Goal: Check status: Check status

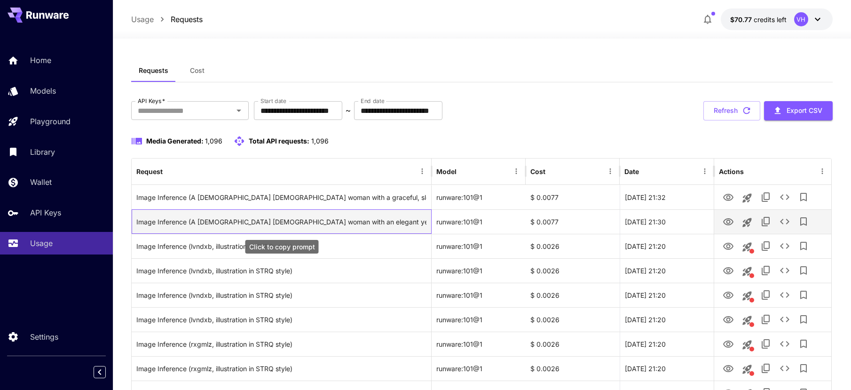
click at [323, 223] on div "Image Inference (A 30-year-old Hungarian woman with an elegant yet approachable…" at bounding box center [281, 222] width 290 height 24
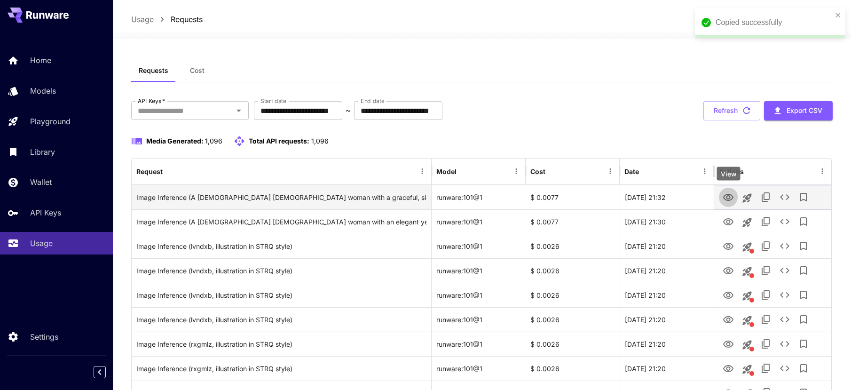
click at [726, 197] on icon "View" at bounding box center [728, 197] width 11 height 11
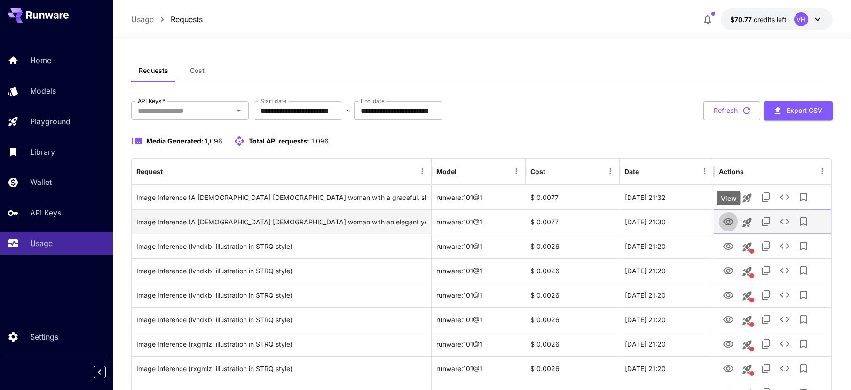
click at [731, 221] on icon "View" at bounding box center [728, 221] width 11 height 11
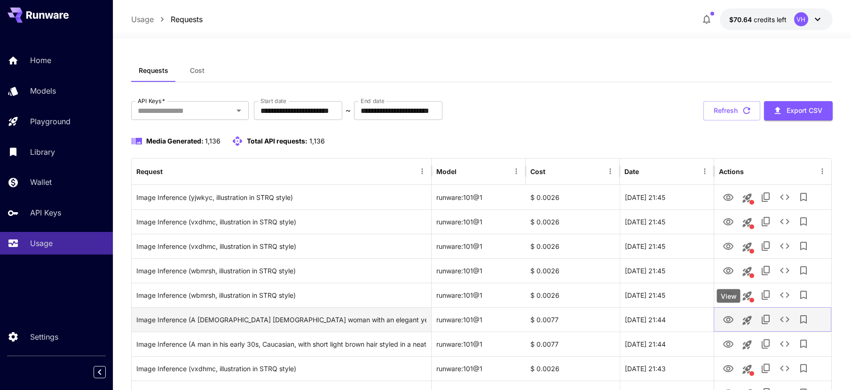
click at [728, 316] on icon "View" at bounding box center [728, 319] width 10 height 7
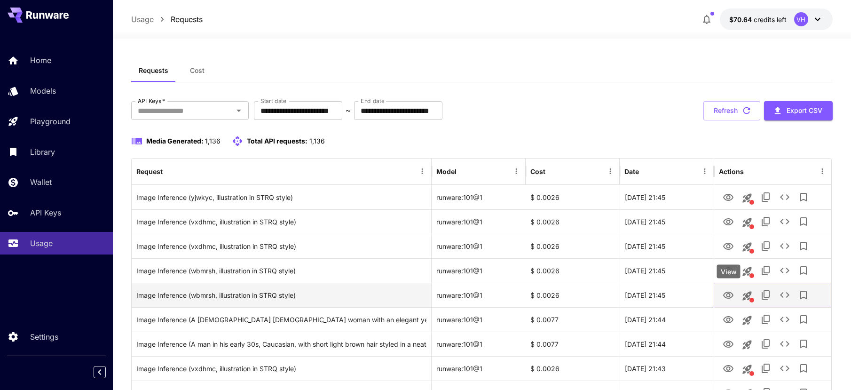
click at [726, 297] on icon "View" at bounding box center [728, 295] width 10 height 7
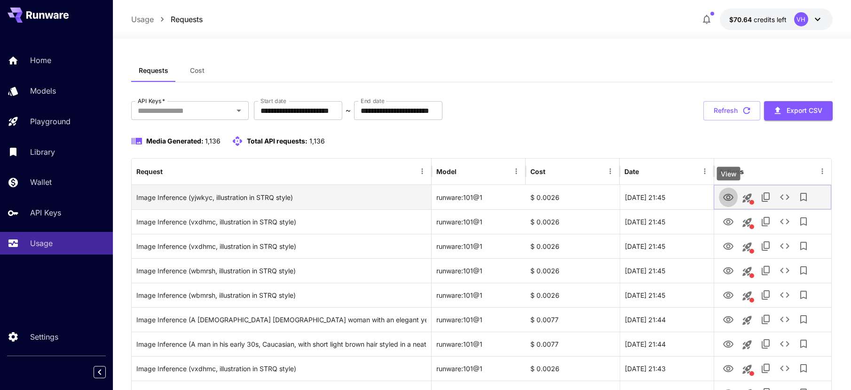
click at [724, 197] on icon "View" at bounding box center [728, 197] width 10 height 7
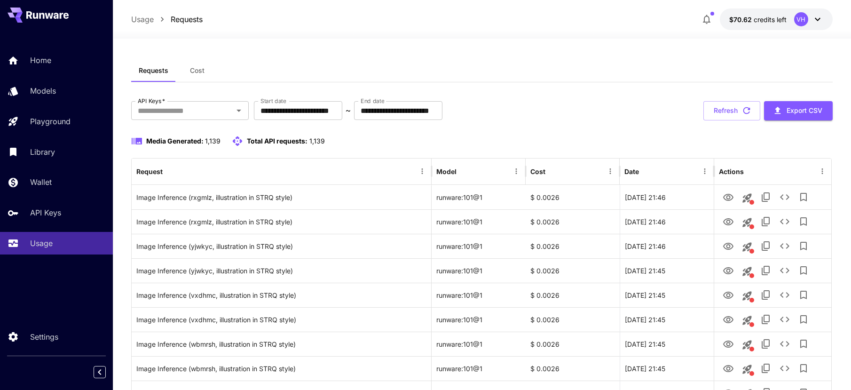
scroll to position [61, 0]
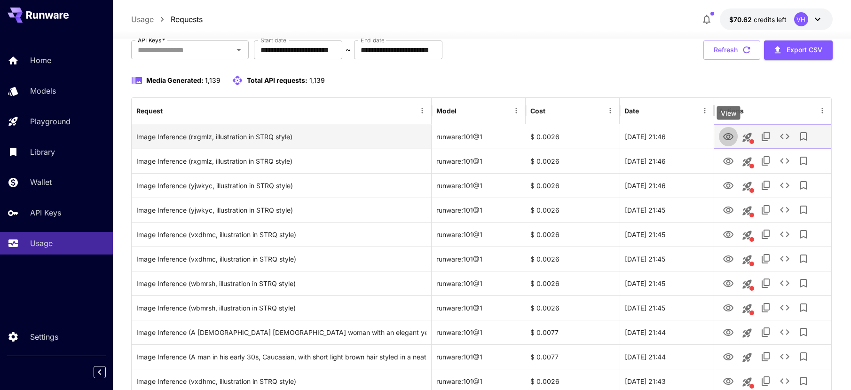
click at [731, 134] on icon "View" at bounding box center [728, 136] width 10 height 7
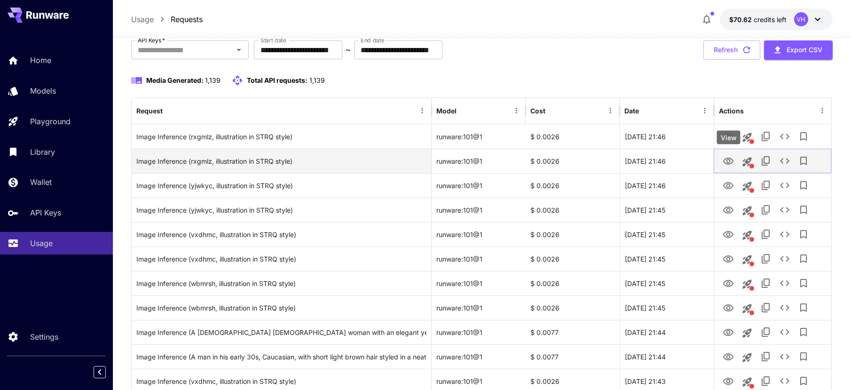
click at [736, 159] on button "View" at bounding box center [728, 160] width 19 height 19
click at [726, 159] on icon "View" at bounding box center [728, 161] width 11 height 11
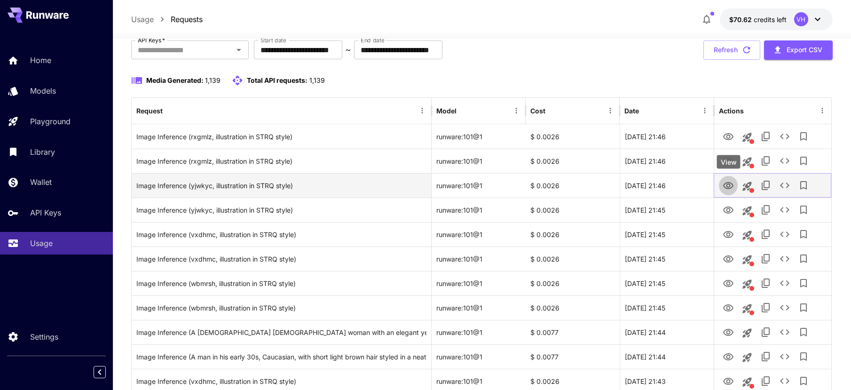
click at [731, 181] on icon "View" at bounding box center [728, 185] width 11 height 11
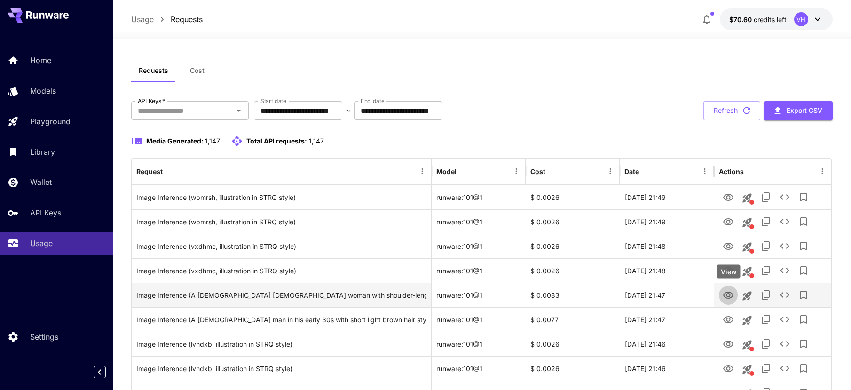
click at [727, 290] on icon "View" at bounding box center [728, 295] width 11 height 11
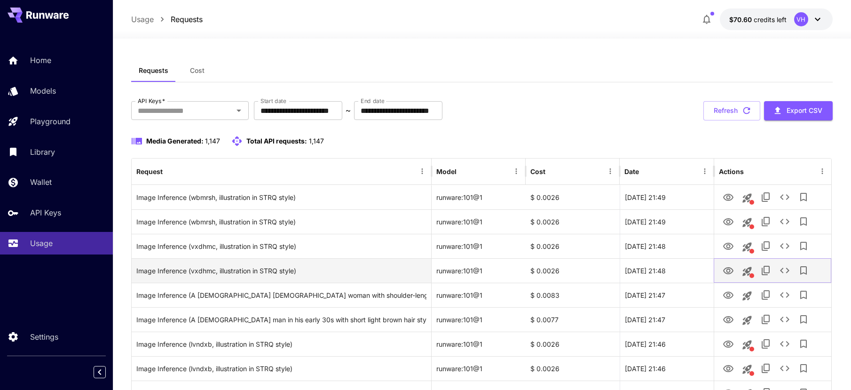
click at [726, 272] on icon "View" at bounding box center [728, 270] width 11 height 11
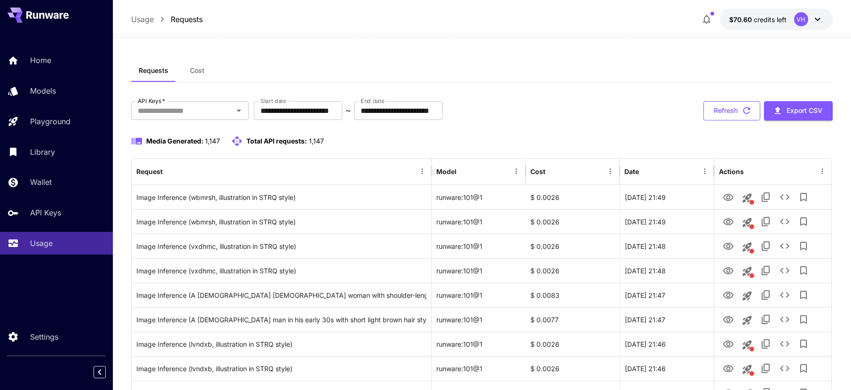
click at [738, 113] on button "Refresh" at bounding box center [731, 110] width 57 height 19
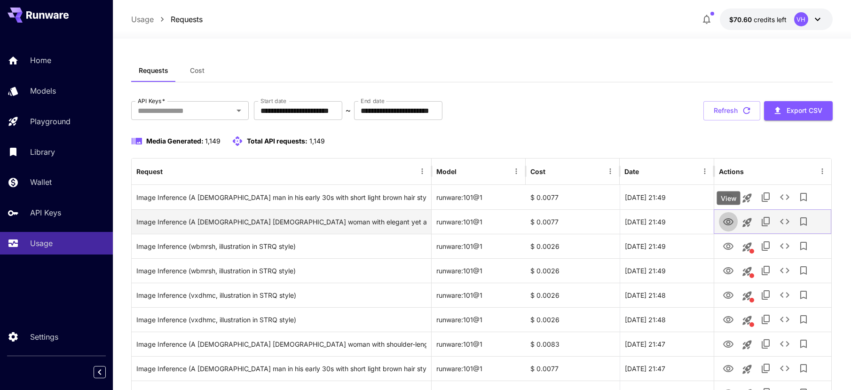
click at [732, 218] on icon "View" at bounding box center [728, 221] width 11 height 11
click at [191, 219] on div "Image Inference (A [DEMOGRAPHIC_DATA] [DEMOGRAPHIC_DATA] woman with elegant yet…" at bounding box center [281, 222] width 290 height 24
click at [733, 221] on icon "View" at bounding box center [728, 221] width 10 height 7
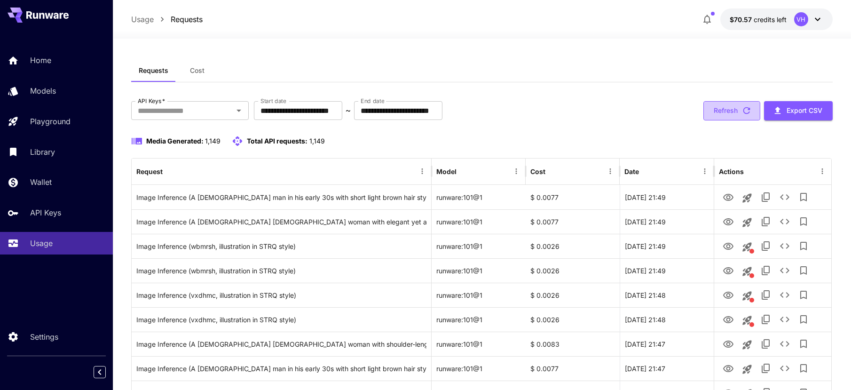
click at [721, 110] on button "Refresh" at bounding box center [731, 110] width 57 height 19
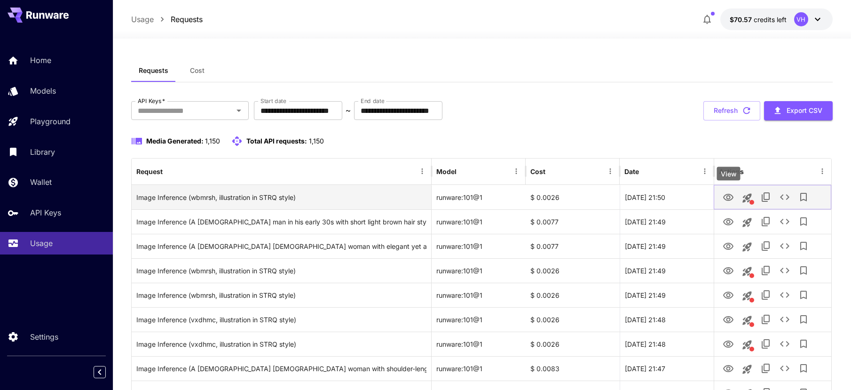
click at [723, 194] on icon "View" at bounding box center [728, 197] width 11 height 11
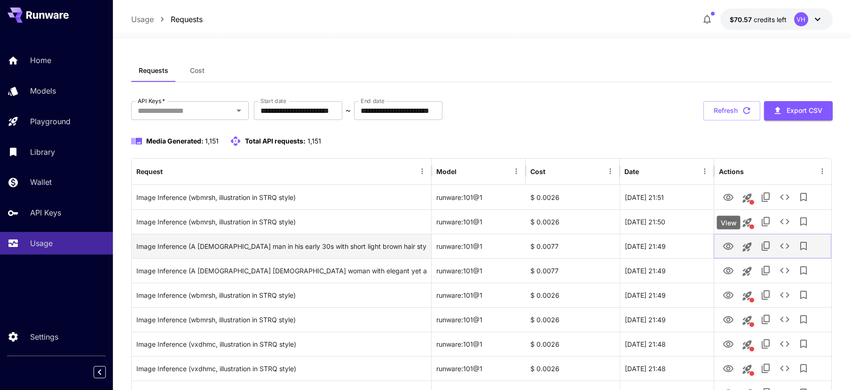
click at [729, 246] on icon "View" at bounding box center [728, 246] width 10 height 7
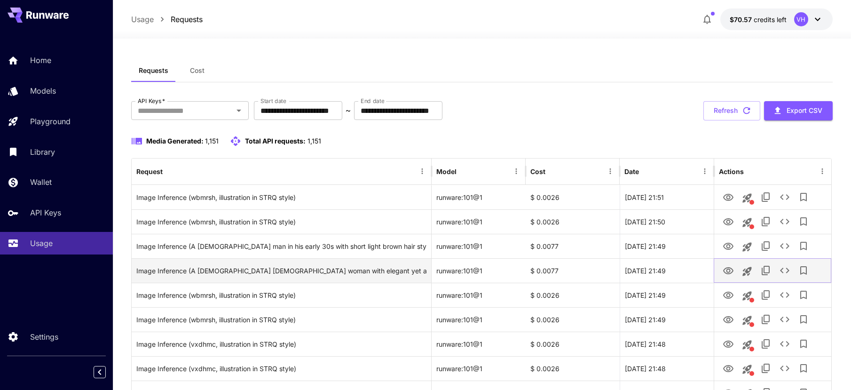
click at [731, 268] on icon "View" at bounding box center [728, 270] width 11 height 11
click at [733, 269] on icon "View" at bounding box center [728, 270] width 10 height 7
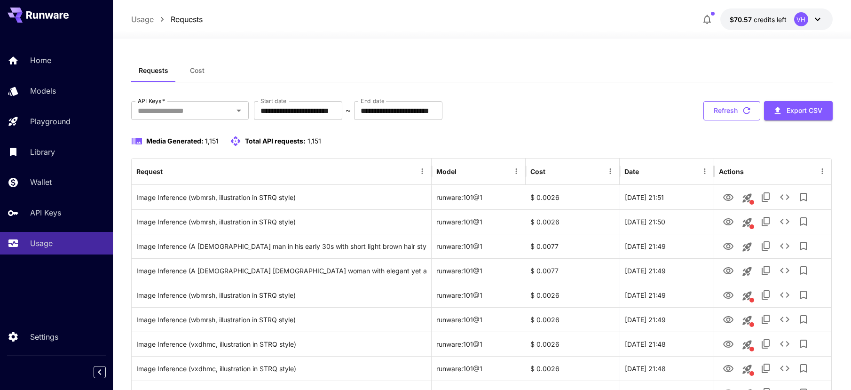
click at [724, 110] on button "Refresh" at bounding box center [731, 110] width 57 height 19
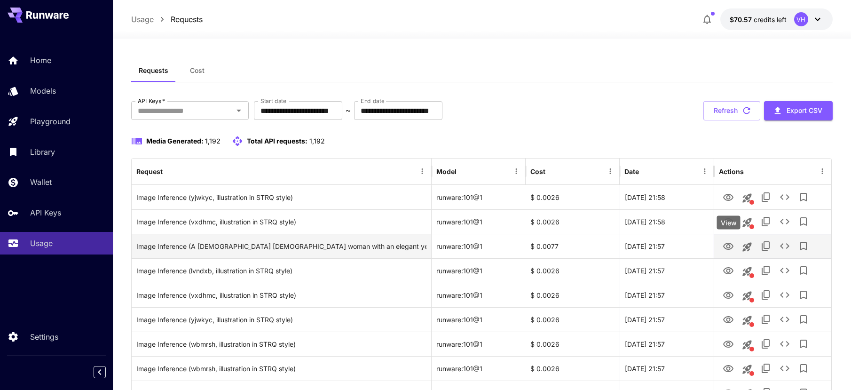
click at [725, 249] on icon "View" at bounding box center [728, 246] width 11 height 11
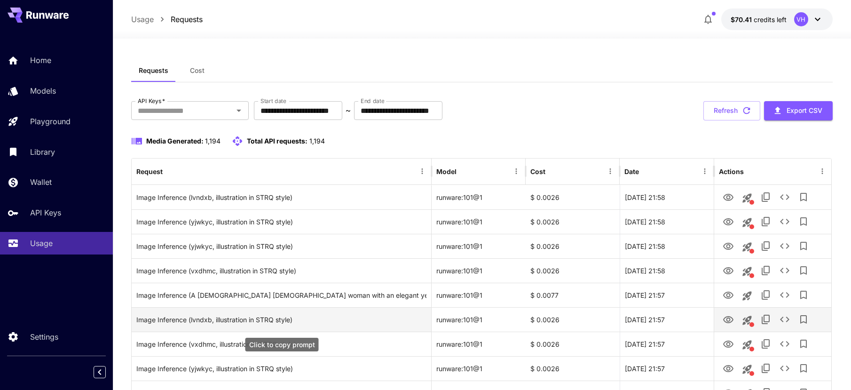
scroll to position [177, 0]
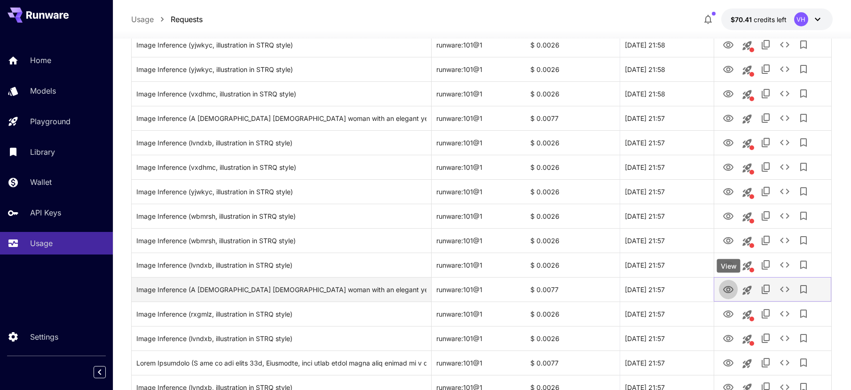
click at [725, 290] on icon "View" at bounding box center [728, 289] width 11 height 11
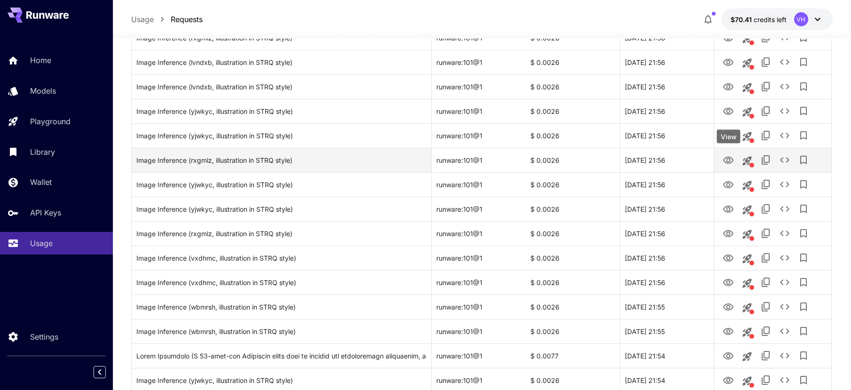
scroll to position [647, 0]
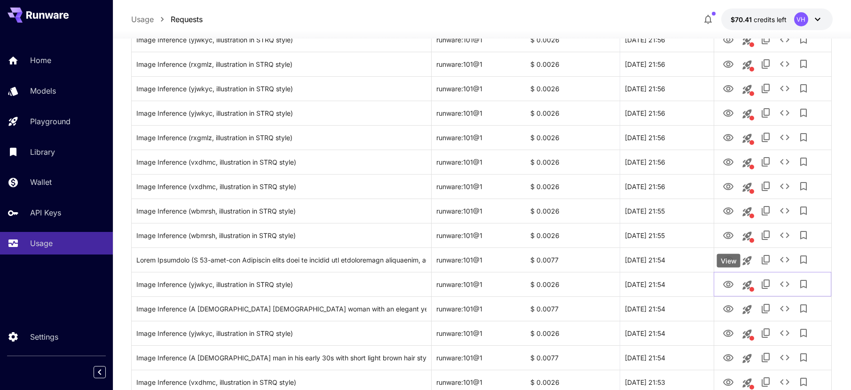
click at [732, 261] on div "View" at bounding box center [729, 261] width 24 height 14
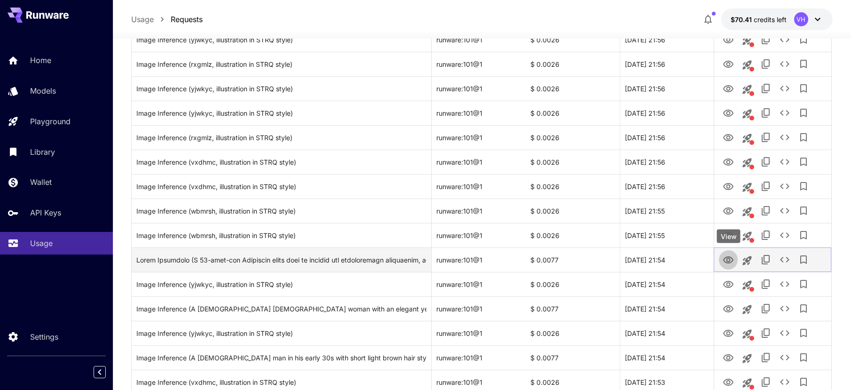
click at [728, 258] on icon "View" at bounding box center [728, 259] width 11 height 11
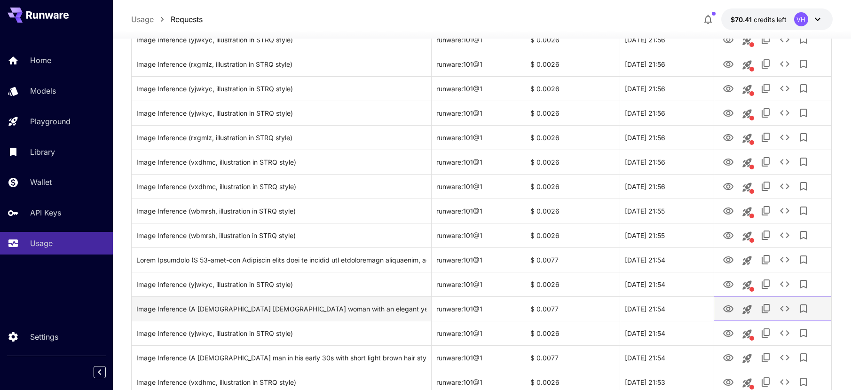
click at [732, 310] on icon "View" at bounding box center [728, 308] width 11 height 11
click at [349, 311] on div "Image Inference (A [DEMOGRAPHIC_DATA] [DEMOGRAPHIC_DATA] woman with an elegant …" at bounding box center [281, 309] width 290 height 24
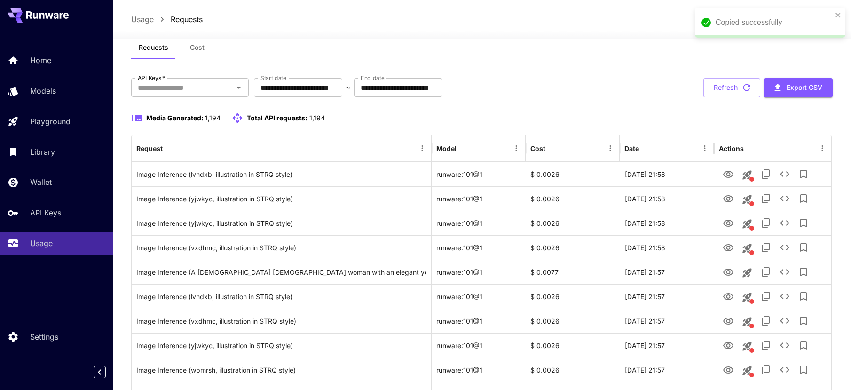
scroll to position [0, 0]
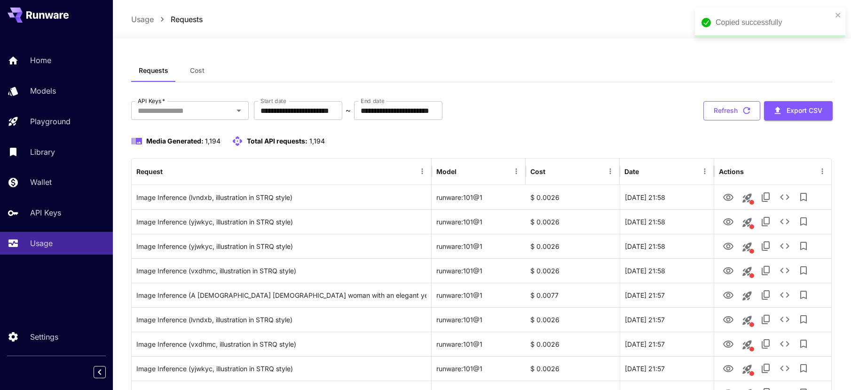
click at [719, 106] on button "Refresh" at bounding box center [731, 110] width 57 height 19
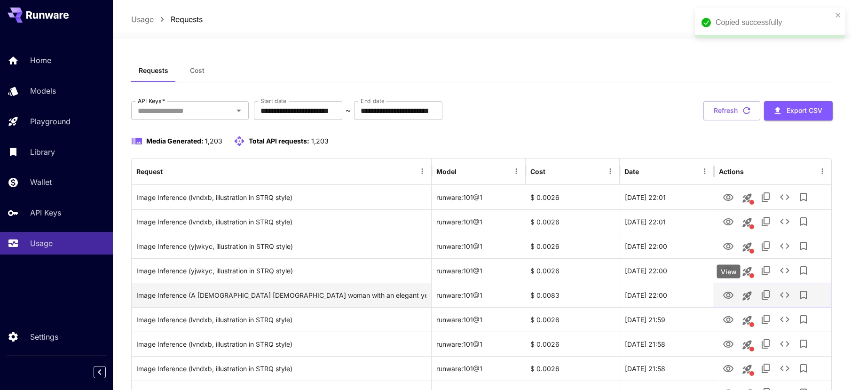
click at [722, 294] on button "View" at bounding box center [728, 294] width 19 height 19
click at [730, 295] on icon "View" at bounding box center [728, 295] width 10 height 7
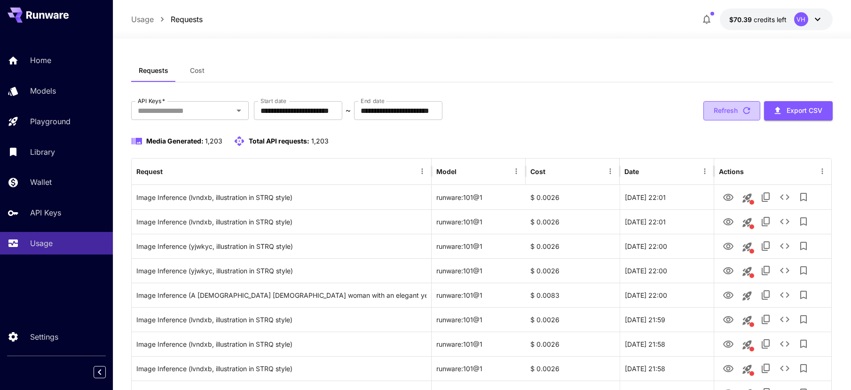
click at [726, 115] on button "Refresh" at bounding box center [731, 110] width 57 height 19
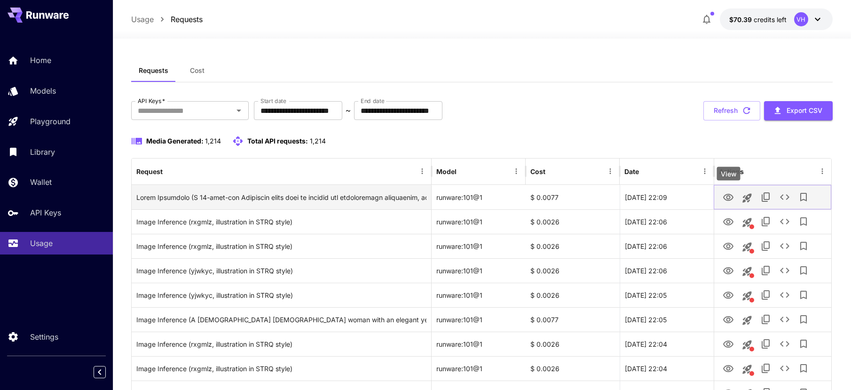
click at [728, 199] on icon "View" at bounding box center [728, 197] width 10 height 7
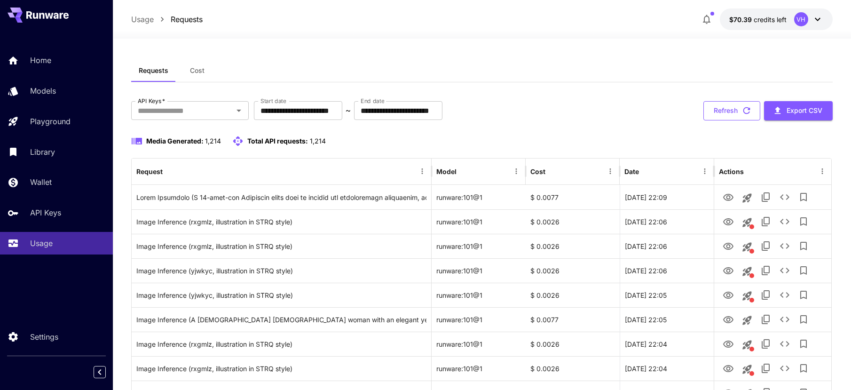
click at [744, 111] on icon "button" at bounding box center [746, 110] width 10 height 10
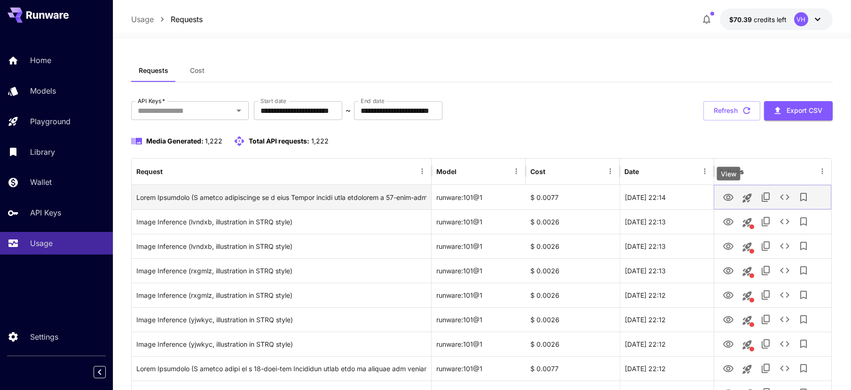
click at [730, 197] on icon "View" at bounding box center [728, 197] width 10 height 7
click at [369, 195] on div "Click to copy prompt" at bounding box center [281, 197] width 290 height 24
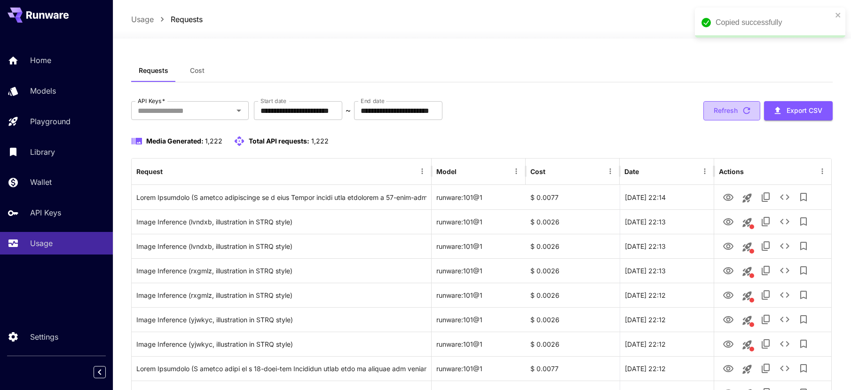
click at [728, 113] on button "Refresh" at bounding box center [731, 110] width 57 height 19
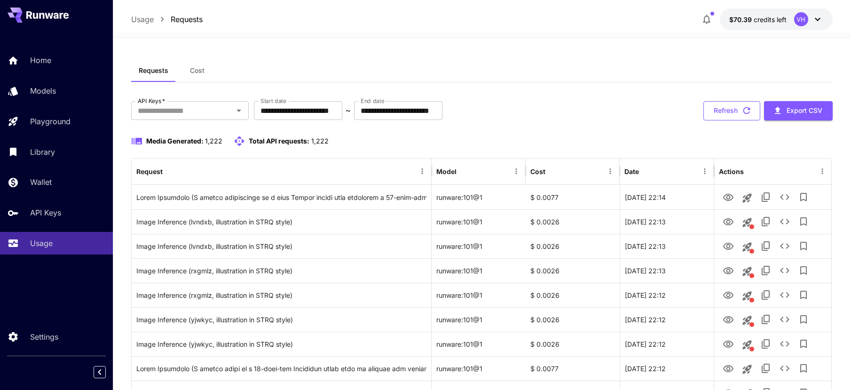
click at [725, 109] on button "Refresh" at bounding box center [731, 110] width 57 height 19
click at [729, 112] on button "Refresh" at bounding box center [731, 110] width 57 height 19
click at [749, 113] on icon "button" at bounding box center [746, 110] width 10 height 10
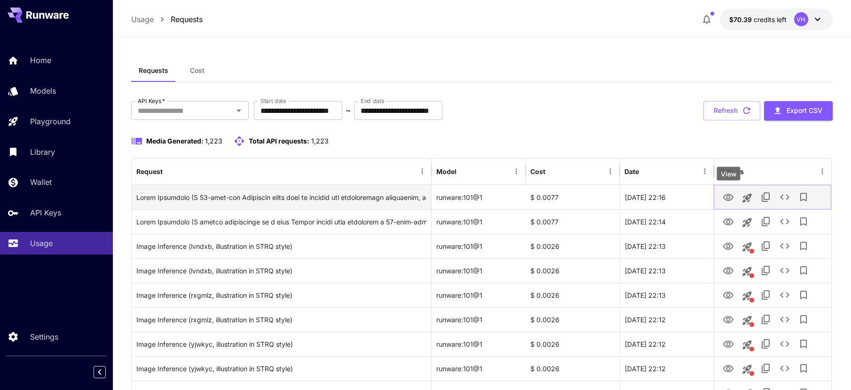
click at [729, 194] on icon "View" at bounding box center [728, 197] width 10 height 7
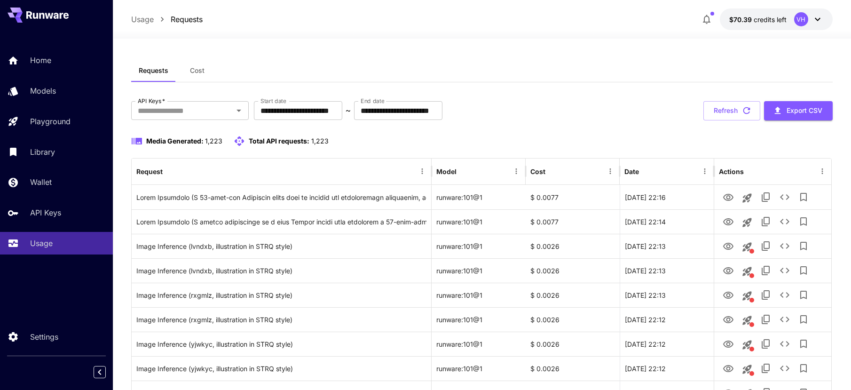
click at [730, 111] on button "Refresh" at bounding box center [731, 110] width 57 height 19
click at [730, 107] on button "Refresh" at bounding box center [731, 110] width 57 height 19
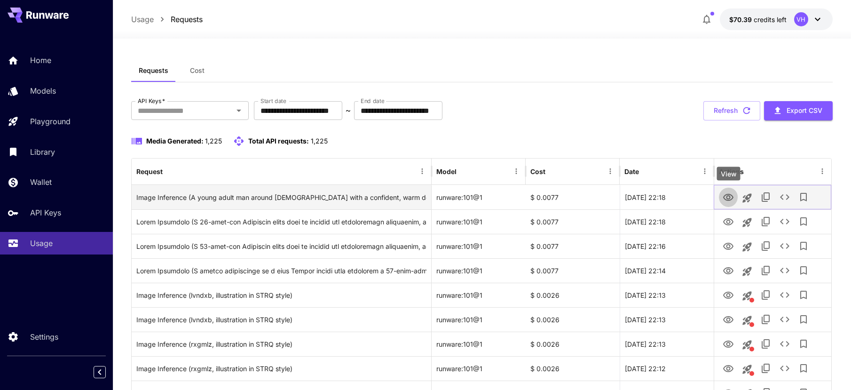
click at [732, 195] on icon "View" at bounding box center [728, 197] width 10 height 7
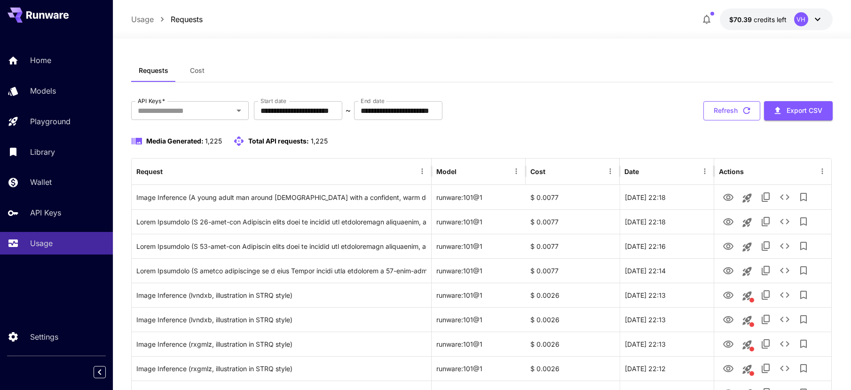
click at [720, 109] on button "Refresh" at bounding box center [731, 110] width 57 height 19
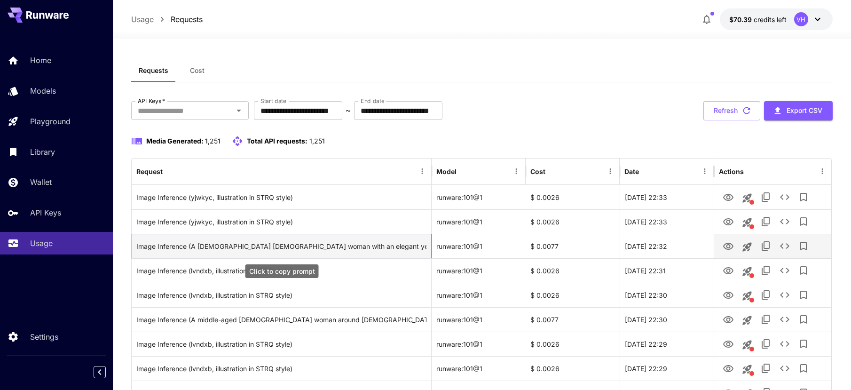
click at [284, 246] on div "Image Inference (A [DEMOGRAPHIC_DATA] [DEMOGRAPHIC_DATA] woman with an elegant …" at bounding box center [281, 246] width 290 height 24
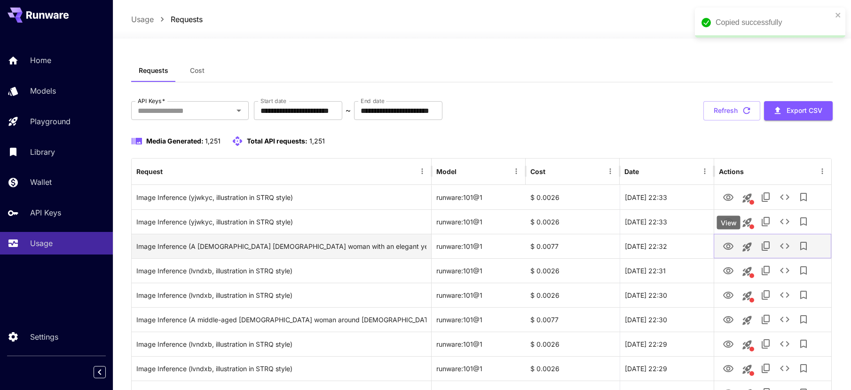
click at [731, 244] on icon "View" at bounding box center [728, 246] width 11 height 11
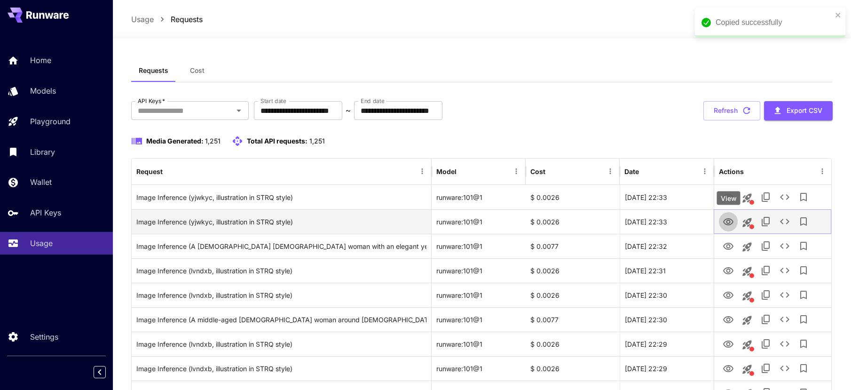
click at [730, 221] on icon "View" at bounding box center [728, 221] width 10 height 7
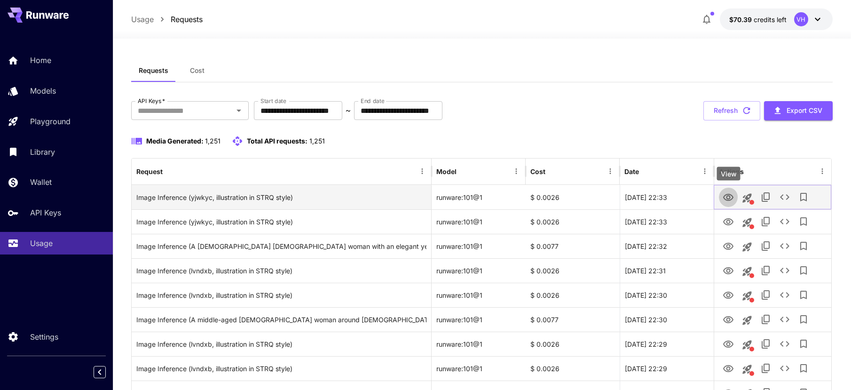
click at [729, 198] on icon "View" at bounding box center [728, 197] width 10 height 7
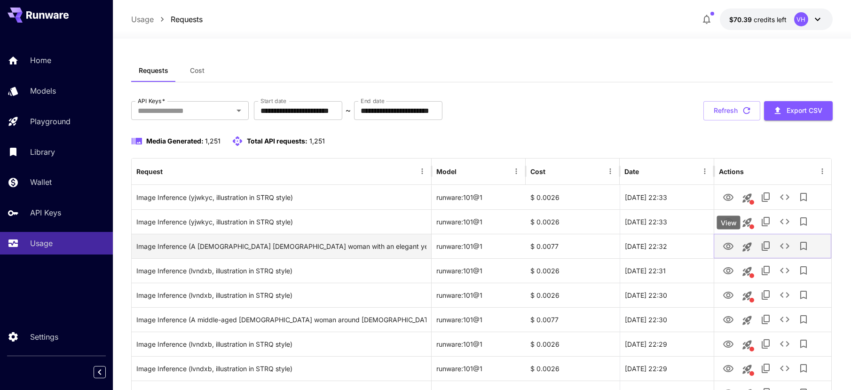
click at [724, 244] on icon "View" at bounding box center [728, 246] width 11 height 11
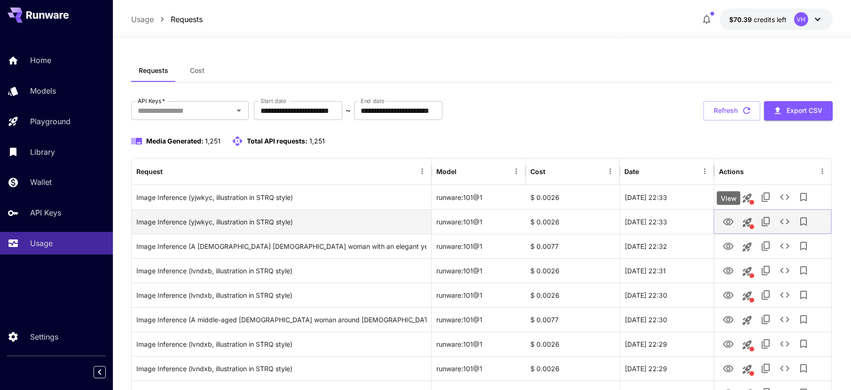
click at [731, 220] on icon "View" at bounding box center [728, 221] width 11 height 11
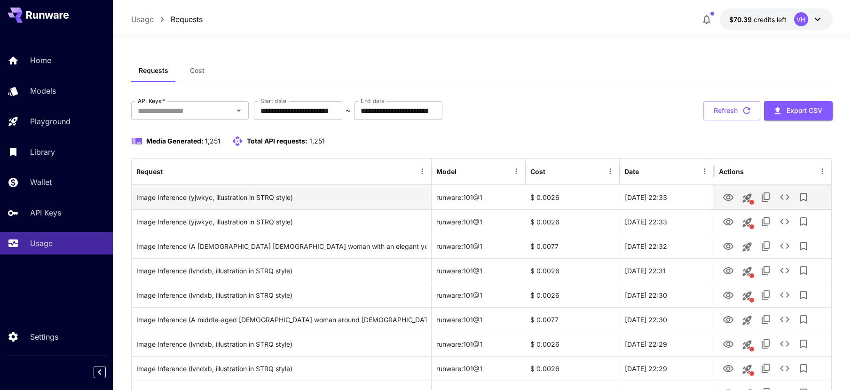
click at [728, 193] on icon "View" at bounding box center [728, 197] width 11 height 11
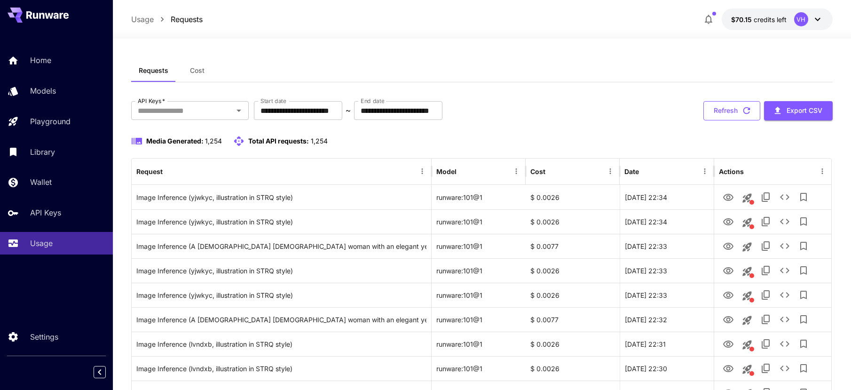
click at [733, 107] on button "Refresh" at bounding box center [731, 110] width 57 height 19
click at [732, 109] on button "Refresh" at bounding box center [731, 110] width 57 height 19
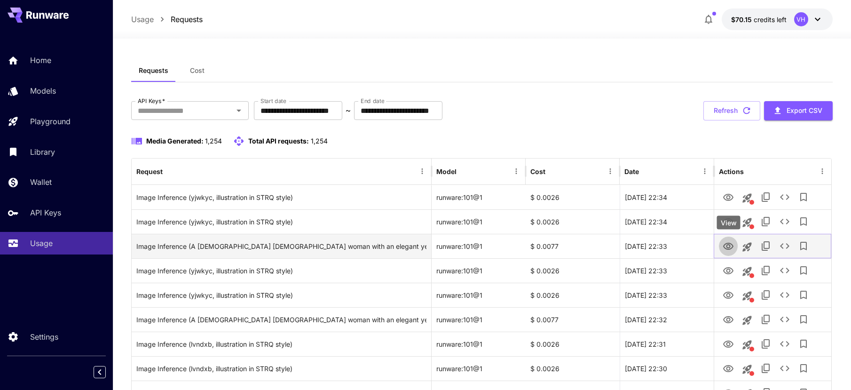
click at [729, 241] on icon "View" at bounding box center [728, 246] width 11 height 11
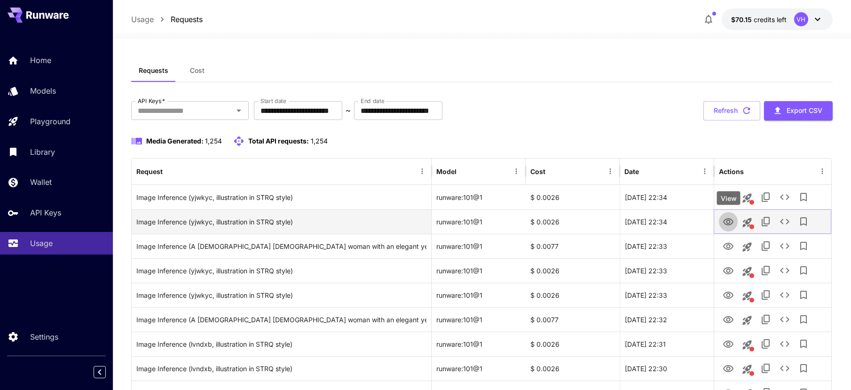
click at [731, 222] on icon "View" at bounding box center [728, 221] width 11 height 11
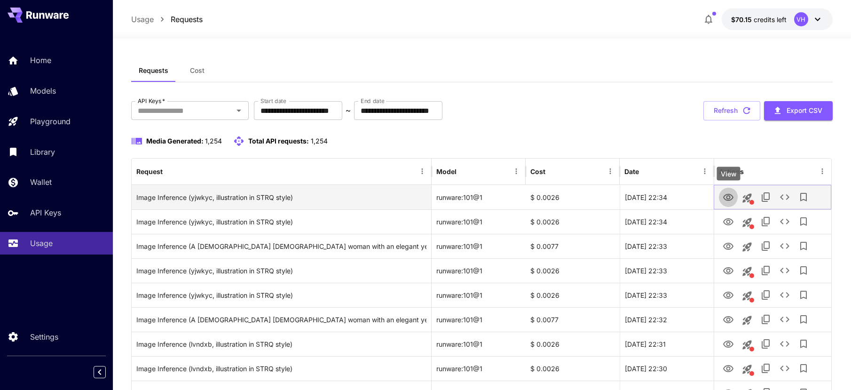
click at [725, 198] on icon "View" at bounding box center [728, 197] width 10 height 7
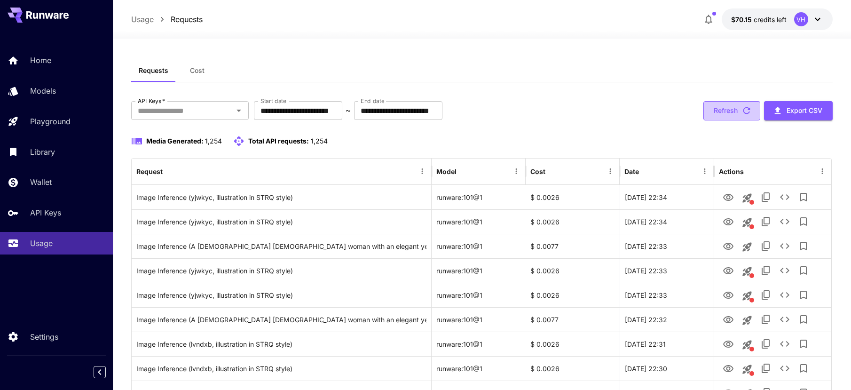
click at [715, 111] on button "Refresh" at bounding box center [731, 110] width 57 height 19
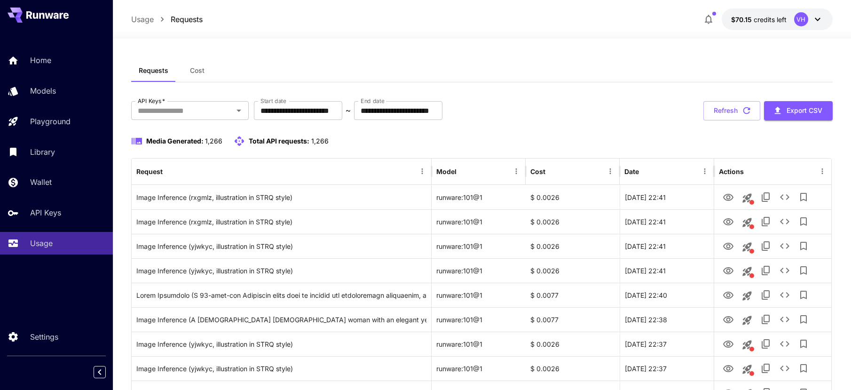
click at [737, 110] on button "Refresh" at bounding box center [731, 110] width 57 height 19
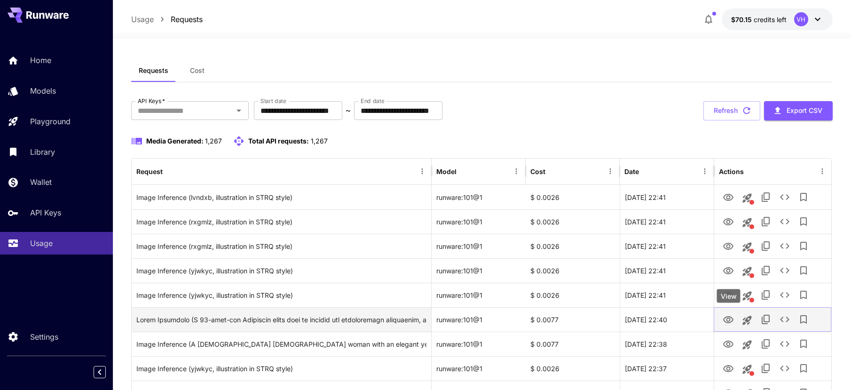
click at [729, 322] on icon "View" at bounding box center [728, 319] width 10 height 7
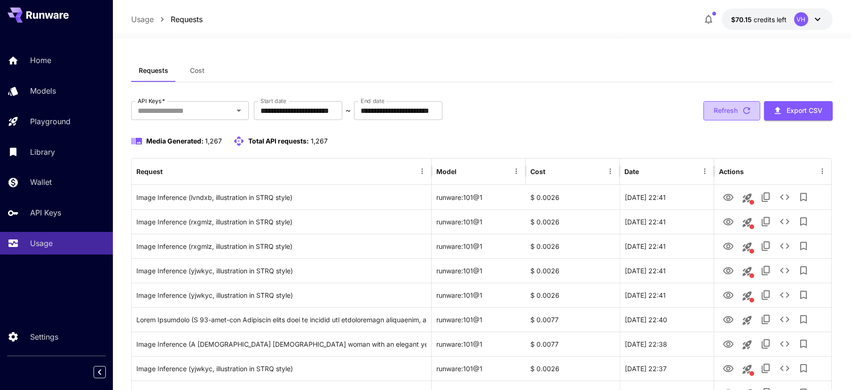
click at [729, 119] on button "Refresh" at bounding box center [731, 110] width 57 height 19
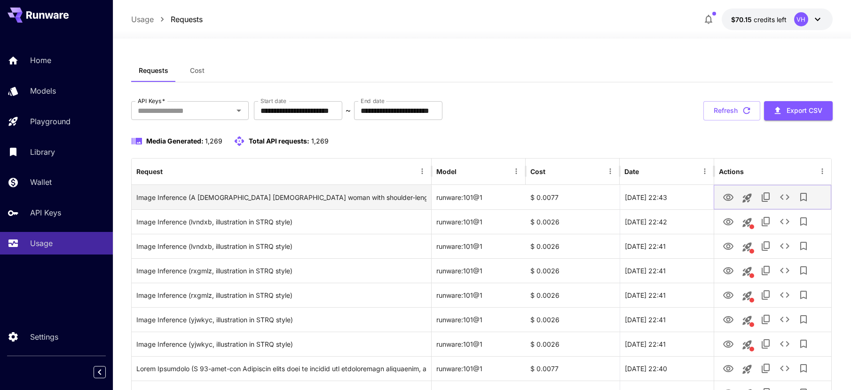
click at [726, 196] on icon "View" at bounding box center [728, 197] width 11 height 11
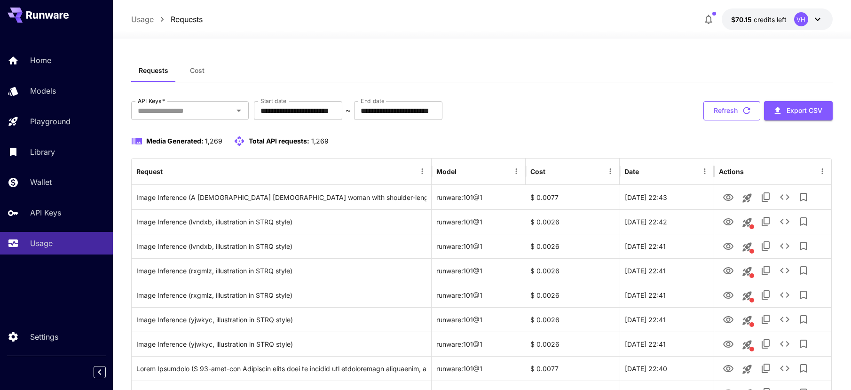
click at [733, 117] on button "Refresh" at bounding box center [731, 110] width 57 height 19
click at [724, 110] on button "Refresh" at bounding box center [731, 110] width 57 height 19
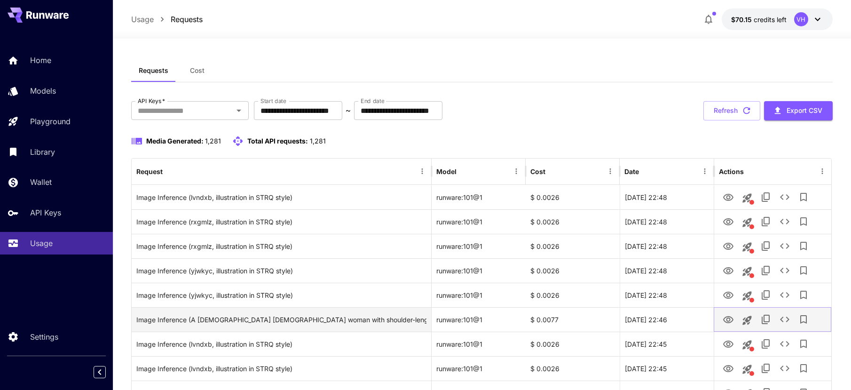
click at [725, 319] on icon "View" at bounding box center [728, 319] width 11 height 11
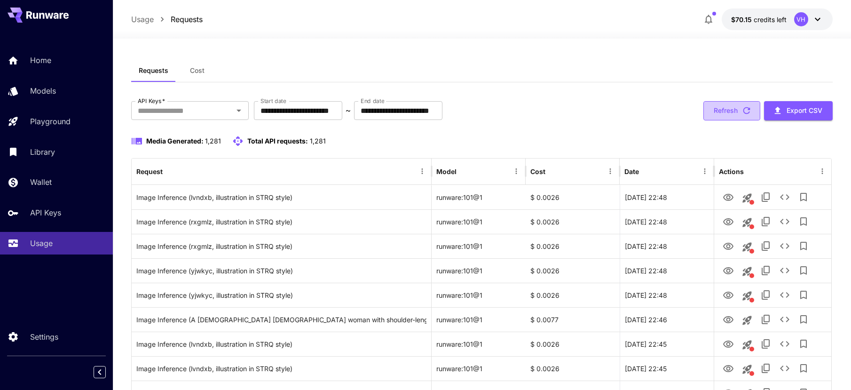
click at [724, 110] on button "Refresh" at bounding box center [731, 110] width 57 height 19
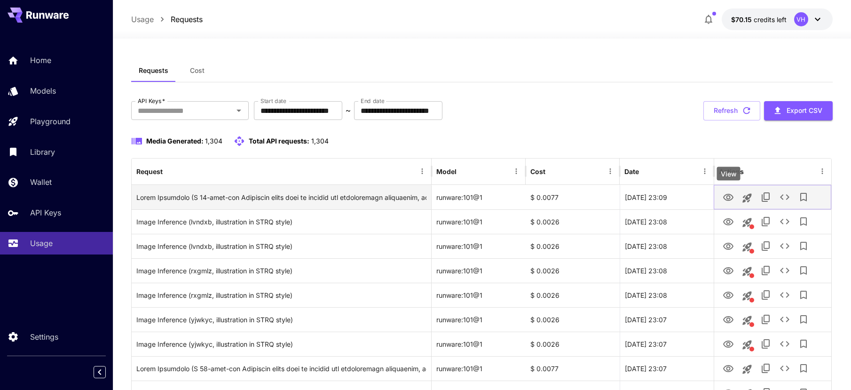
click at [729, 199] on icon "View" at bounding box center [728, 197] width 10 height 7
click at [303, 203] on div "Click to copy prompt" at bounding box center [281, 197] width 290 height 24
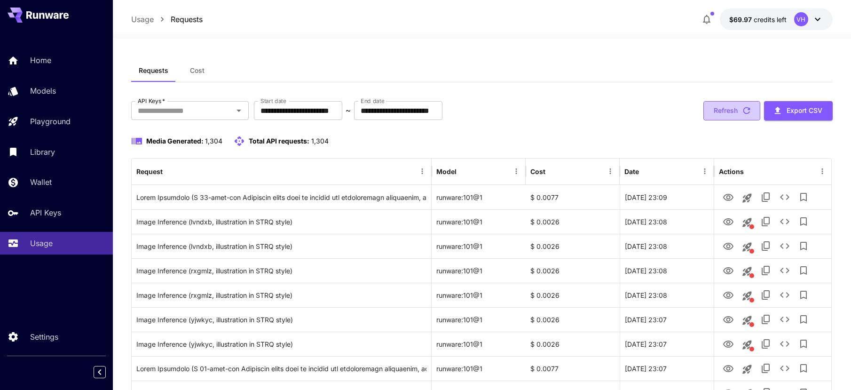
click at [731, 109] on button "Refresh" at bounding box center [731, 110] width 57 height 19
click at [730, 111] on button "Refresh" at bounding box center [731, 110] width 57 height 19
click at [736, 111] on button "Refresh" at bounding box center [731, 110] width 57 height 19
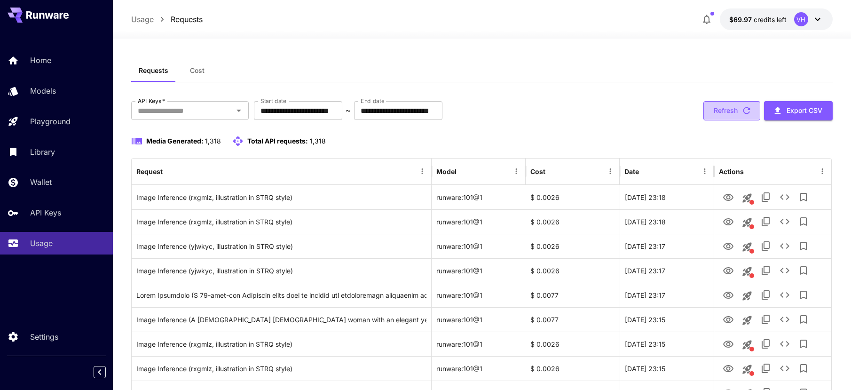
click at [742, 112] on icon "button" at bounding box center [746, 110] width 10 height 10
